Goal: Contribute content: Add original content to the website for others to see

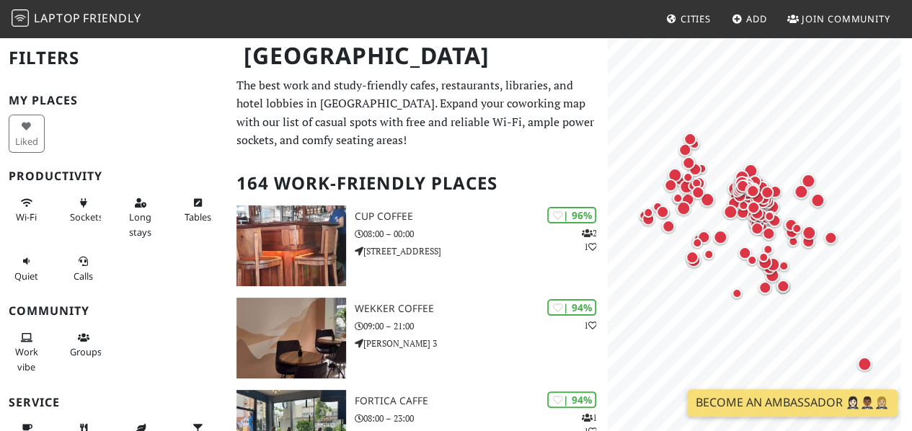
click at [32, 58] on h2 "Filters" at bounding box center [114, 58] width 211 height 44
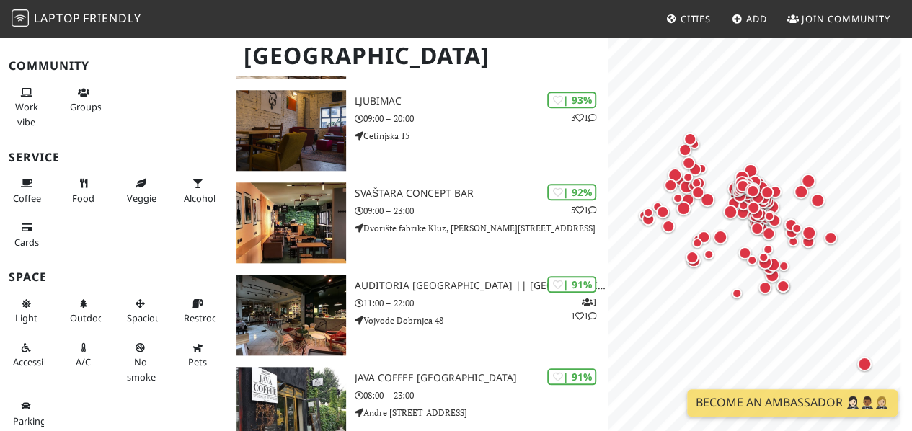
scroll to position [361, 0]
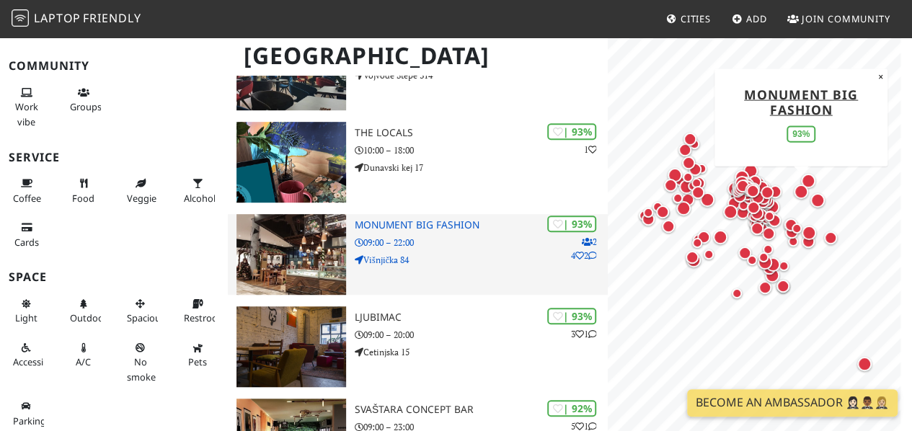
click at [295, 257] on img at bounding box center [292, 254] width 110 height 81
click at [446, 222] on h3 "Monument Big Fashion" at bounding box center [481, 225] width 253 height 12
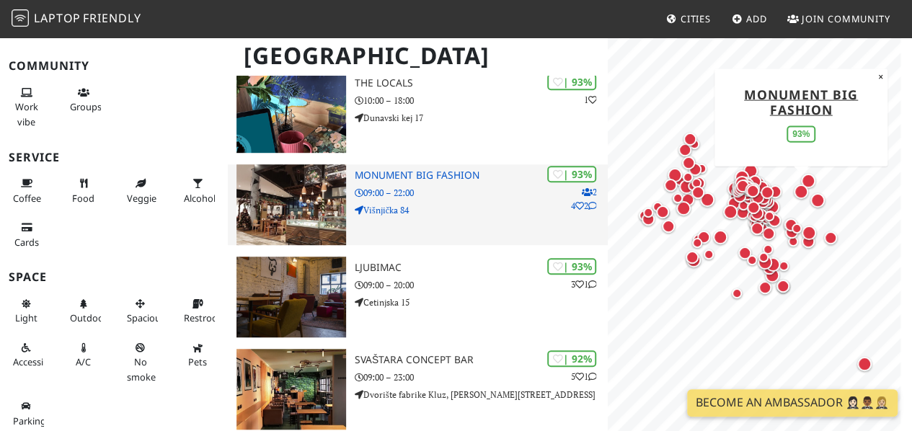
scroll to position [433, 0]
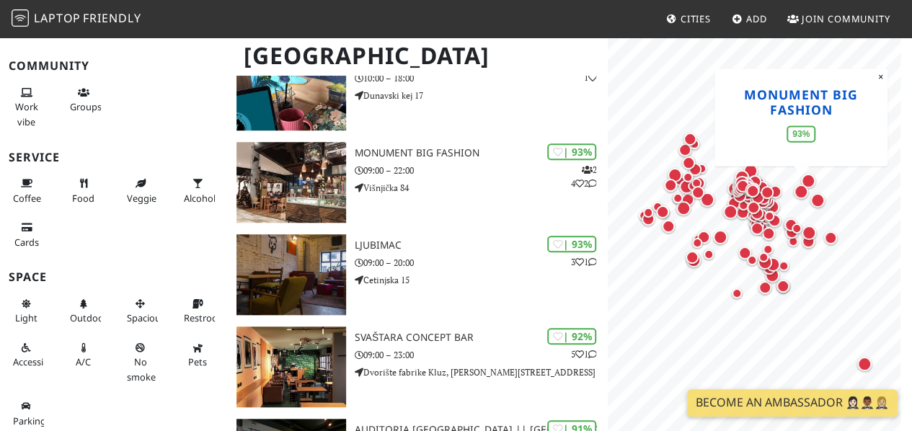
click at [767, 99] on link "Monument Big Fashion" at bounding box center [801, 101] width 114 height 32
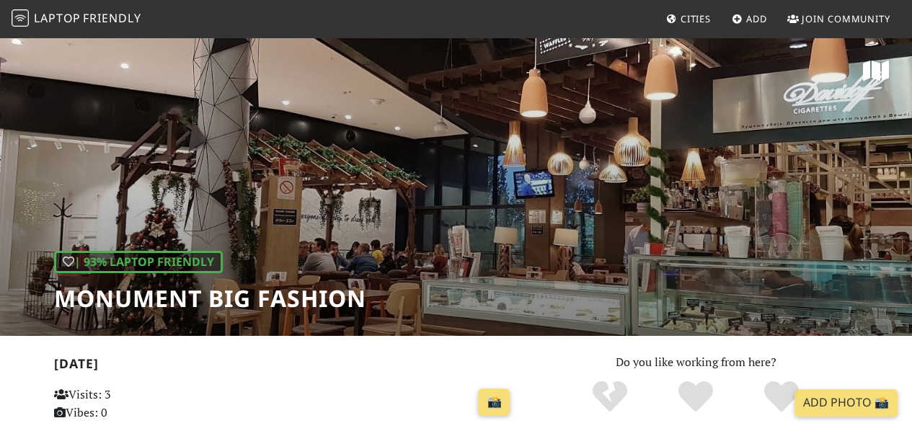
click at [48, 17] on span "Laptop" at bounding box center [57, 18] width 47 height 16
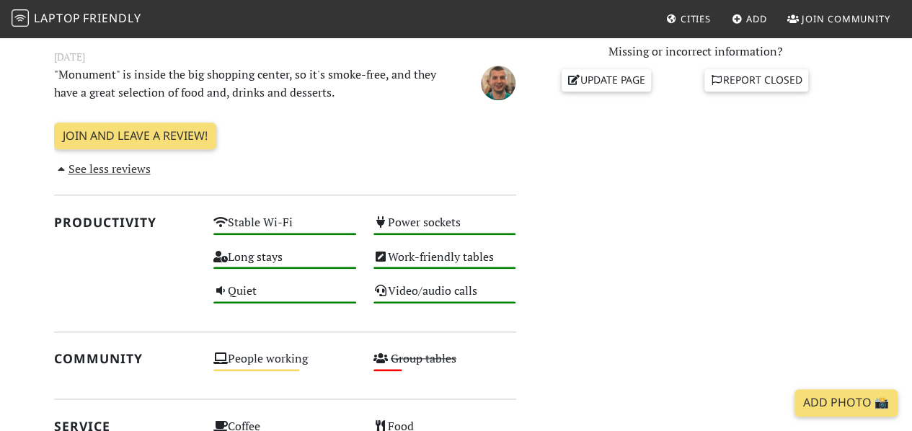
scroll to position [721, 0]
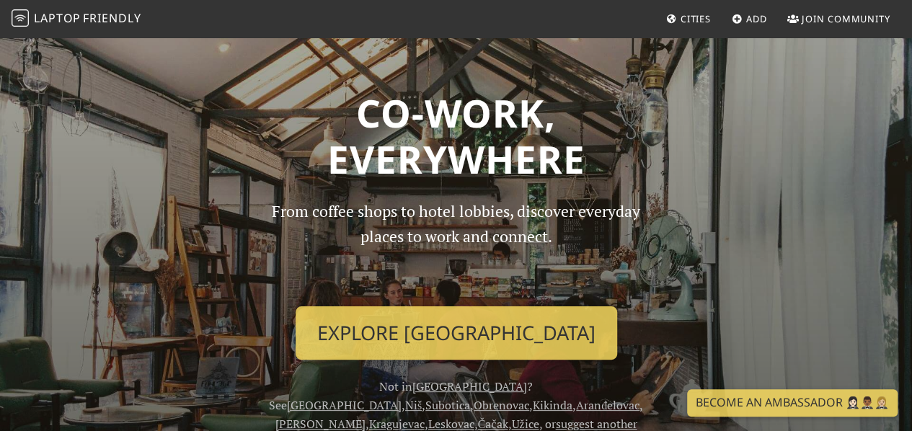
click at [746, 19] on span "Add" at bounding box center [756, 18] width 21 height 13
click at [33, 9] on link "Laptop Friendly" at bounding box center [77, 18] width 130 height 25
